Goal: Navigation & Orientation: Find specific page/section

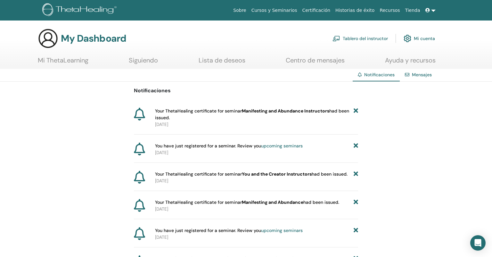
click at [424, 76] on link "Mensajes" at bounding box center [422, 75] width 20 height 6
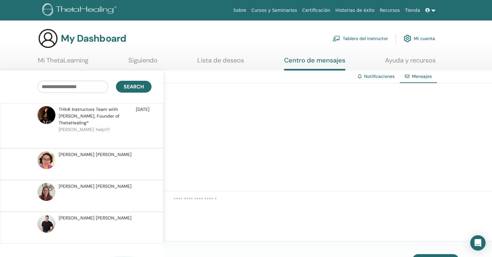
click at [80, 60] on link "Mi ThetaLearning" at bounding box center [63, 62] width 51 height 12
click at [293, 8] on link "Cursos y Seminarios" at bounding box center [274, 10] width 51 height 12
click at [298, 11] on link "Cursos y Seminarios" at bounding box center [274, 10] width 51 height 12
click at [294, 9] on link "Cursos y Seminarios" at bounding box center [274, 10] width 51 height 12
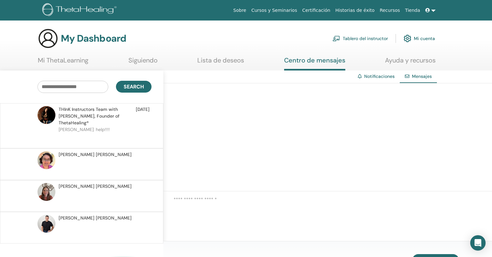
click at [294, 9] on link "Cursos y Seminarios" at bounding box center [274, 10] width 51 height 12
